Goal: Information Seeking & Learning: Learn about a topic

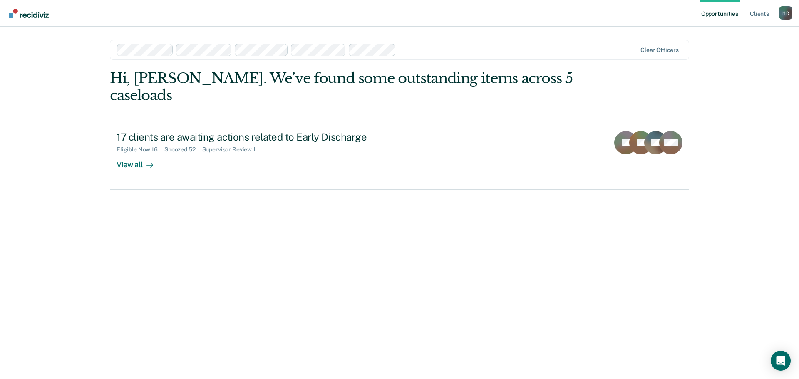
click at [511, 52] on div at bounding box center [518, 50] width 237 height 10
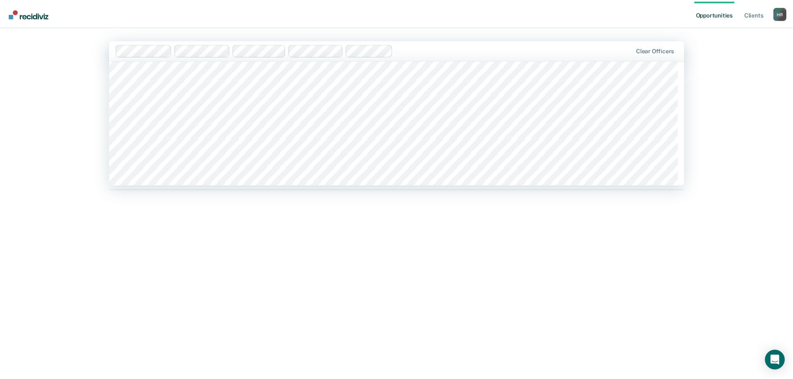
scroll to position [3871, 0]
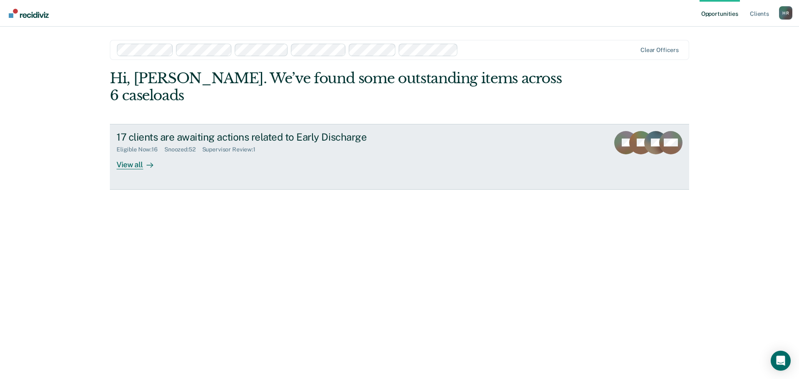
click at [129, 153] on div "View all" at bounding box center [140, 161] width 47 height 16
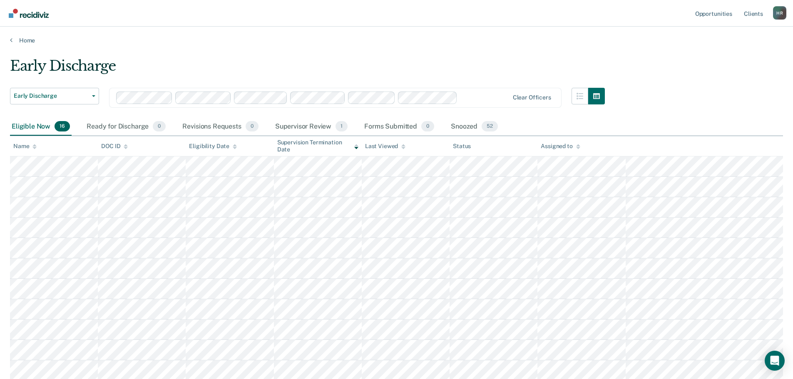
click at [575, 146] on div "Assigned to" at bounding box center [560, 146] width 39 height 7
click at [561, 147] on div "Assigned to" at bounding box center [560, 146] width 39 height 7
click at [578, 148] on icon at bounding box center [578, 148] width 4 height 2
click at [559, 147] on div "Assigned to" at bounding box center [560, 146] width 39 height 7
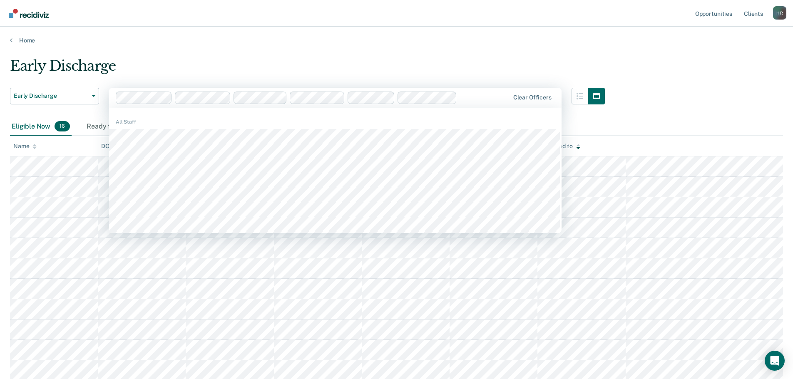
click at [703, 97] on div "Early Discharge Early Discharge Early Discharge 508 results available. Use Up a…" at bounding box center [396, 268] width 773 height 423
